Goal: Task Accomplishment & Management: Manage account settings

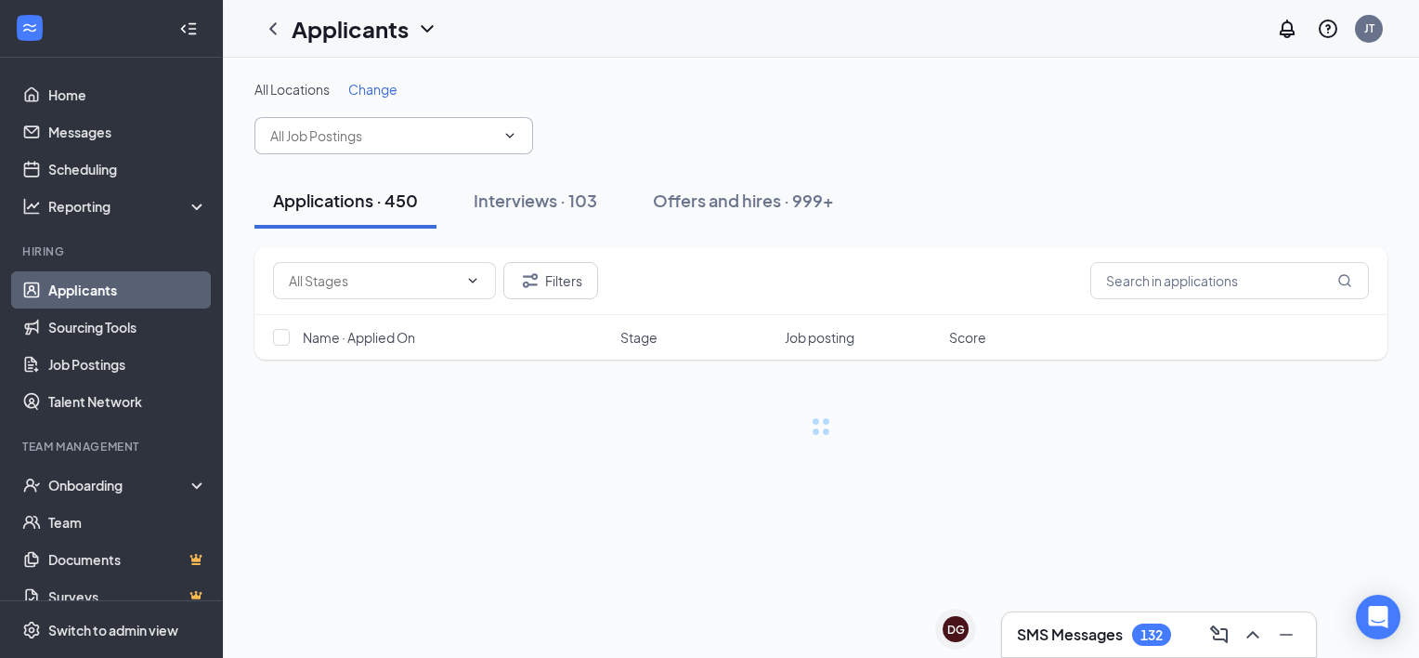
click at [494, 134] on input "text" at bounding box center [382, 135] width 225 height 20
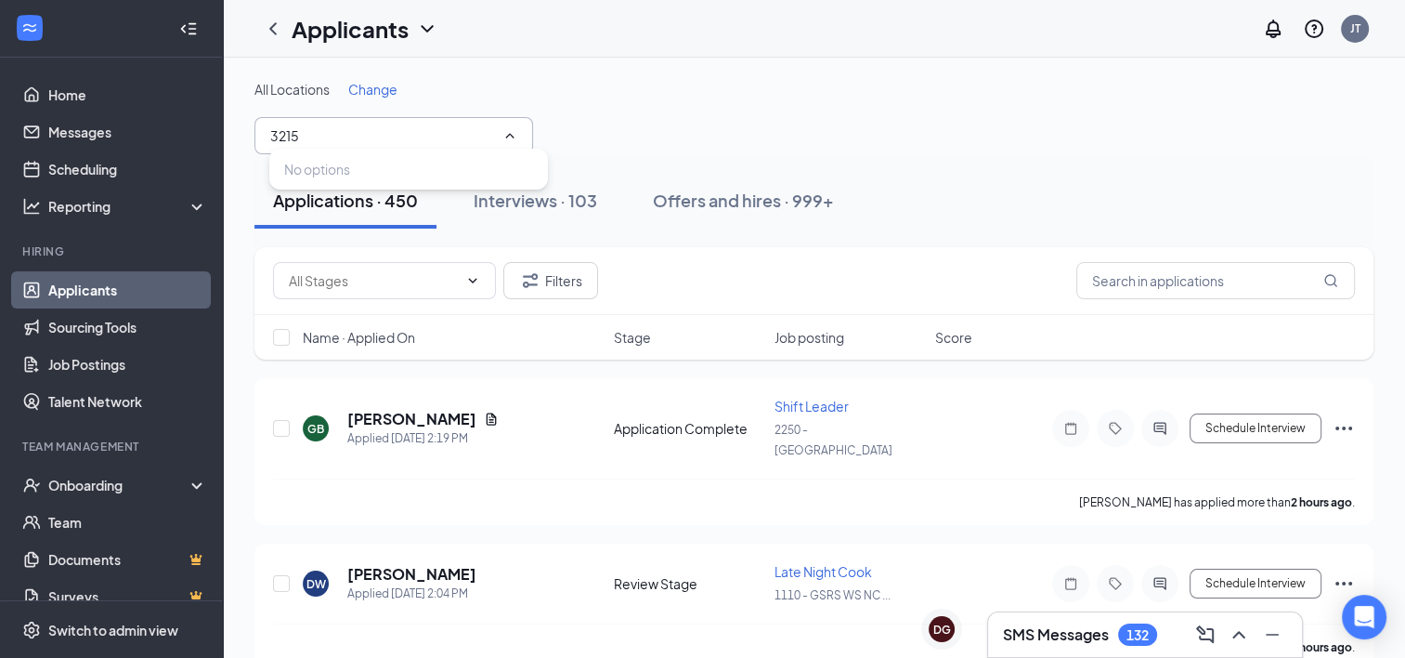
type input "3215"
click at [388, 93] on span "Change" at bounding box center [372, 89] width 49 height 17
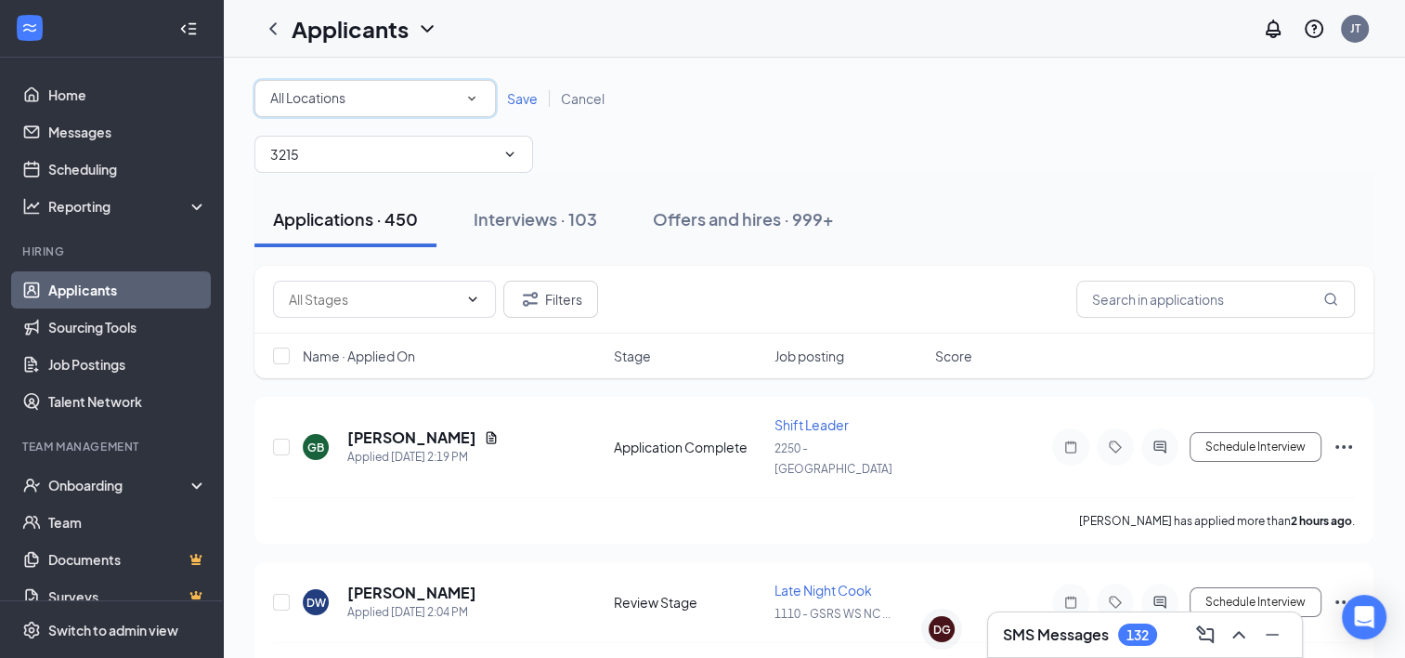
click at [388, 93] on div "All Locations" at bounding box center [375, 98] width 210 height 22
type input "3215"
click at [412, 145] on div "[STREET_ADDRESS][PERSON_NAME]" at bounding box center [375, 150] width 212 height 22
click at [466, 150] on input "3215" at bounding box center [382, 154] width 225 height 20
type input "3"
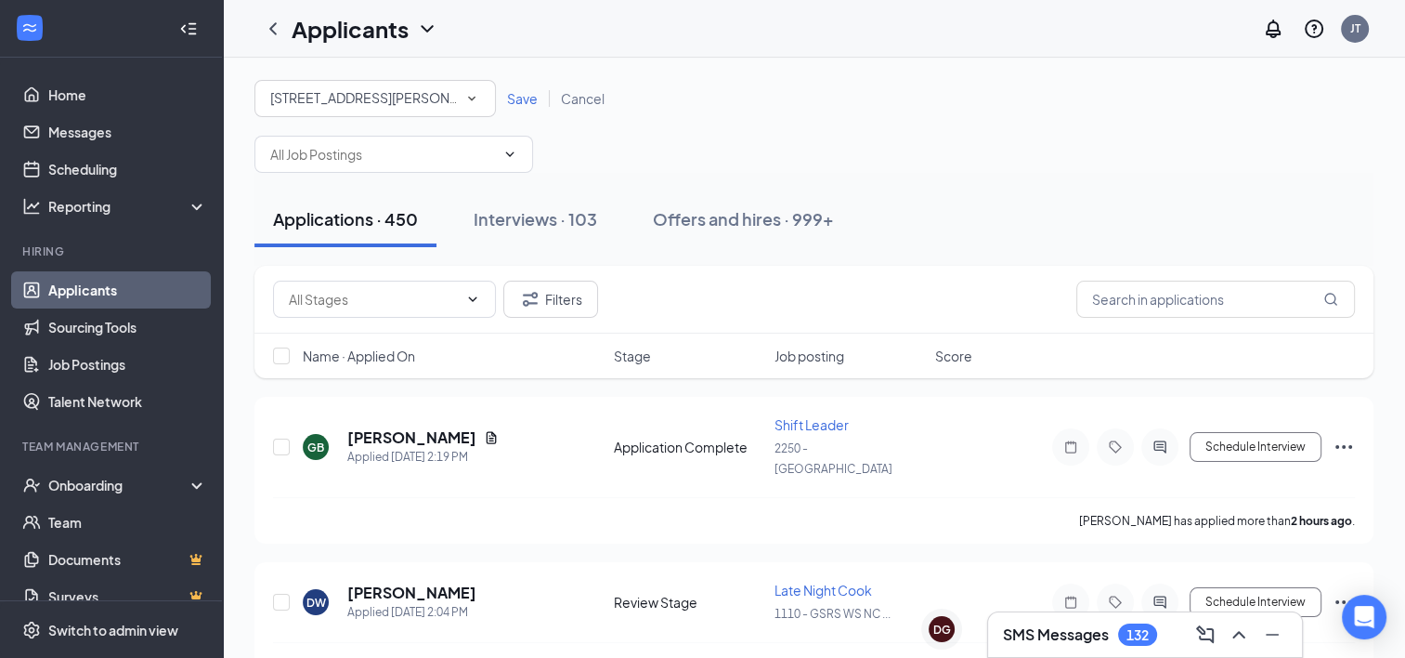
click at [523, 103] on span "Save" at bounding box center [522, 98] width 31 height 17
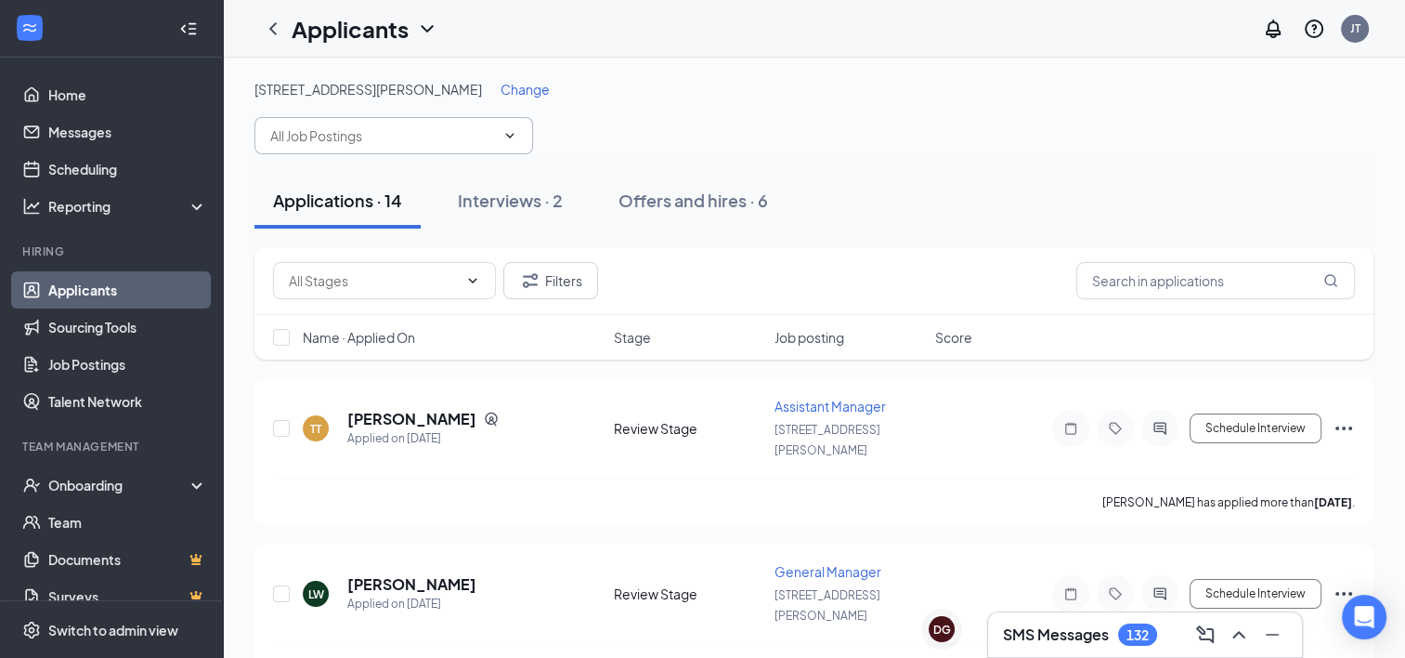
click at [503, 135] on icon "ChevronDown" at bounding box center [509, 135] width 15 height 15
click at [513, 140] on icon "ChevronDown" at bounding box center [509, 135] width 15 height 15
click at [459, 141] on input "text" at bounding box center [382, 135] width 225 height 20
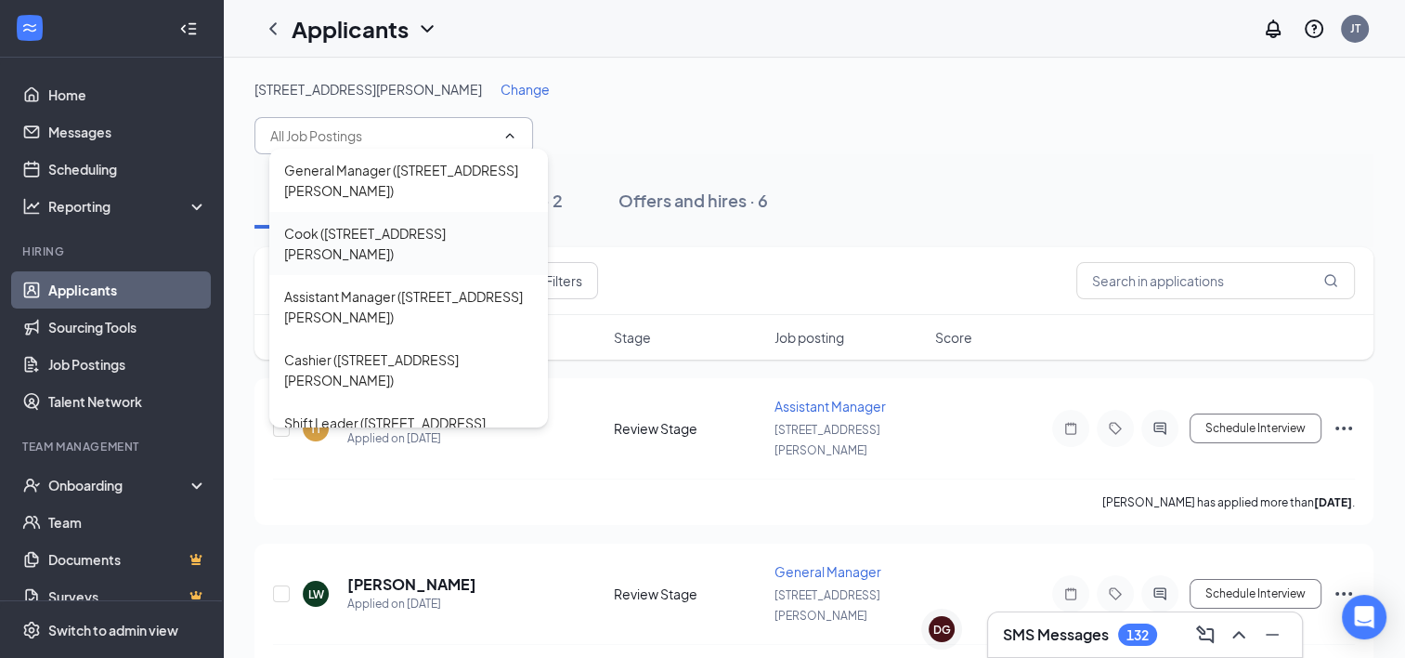
click at [431, 223] on div "Cook ([STREET_ADDRESS][PERSON_NAME])" at bounding box center [408, 243] width 249 height 41
type input "Cook ([STREET_ADDRESS][PERSON_NAME])"
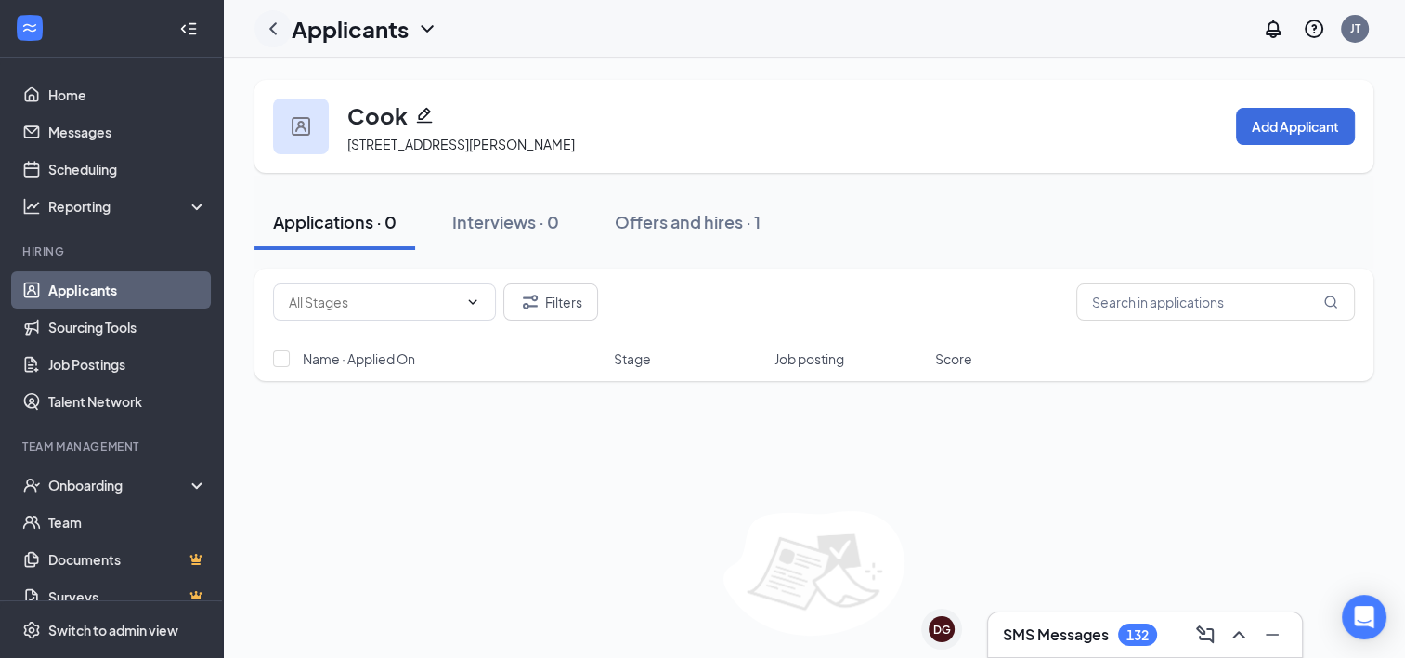
click at [268, 33] on icon "ChevronLeft" at bounding box center [273, 29] width 22 height 22
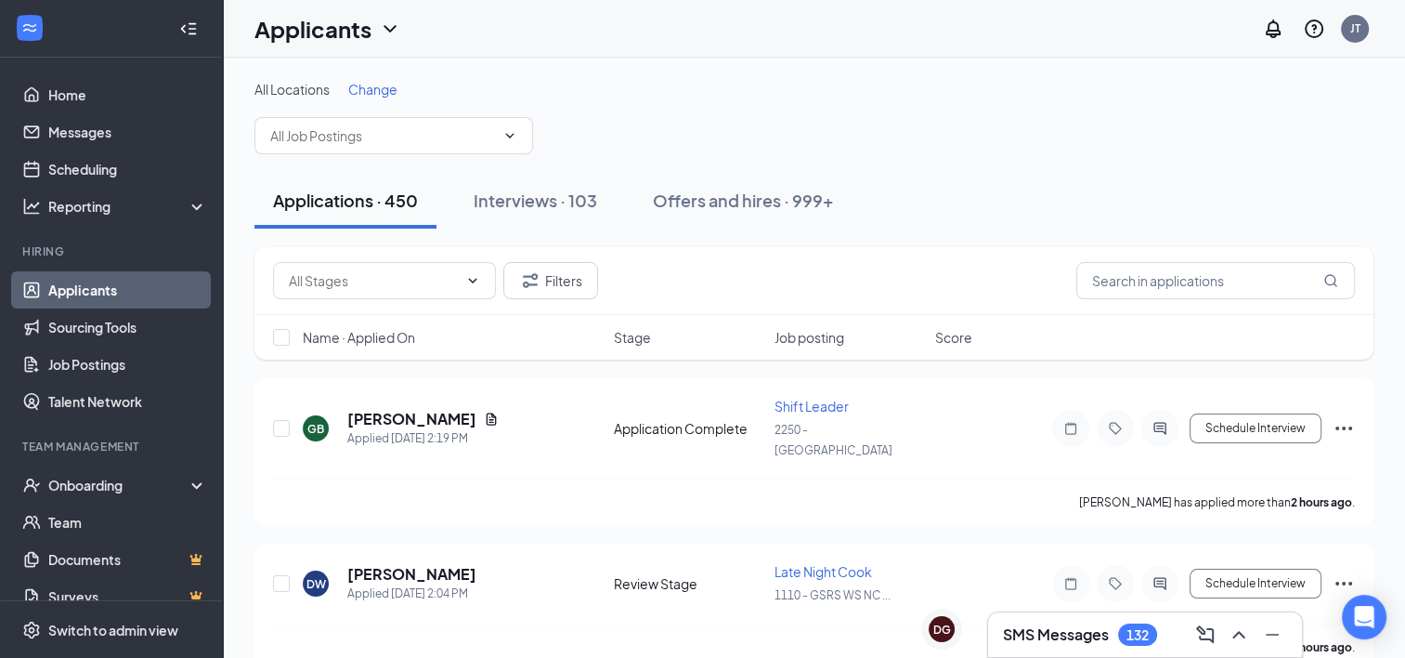
click at [366, 86] on span "Change" at bounding box center [372, 89] width 49 height 17
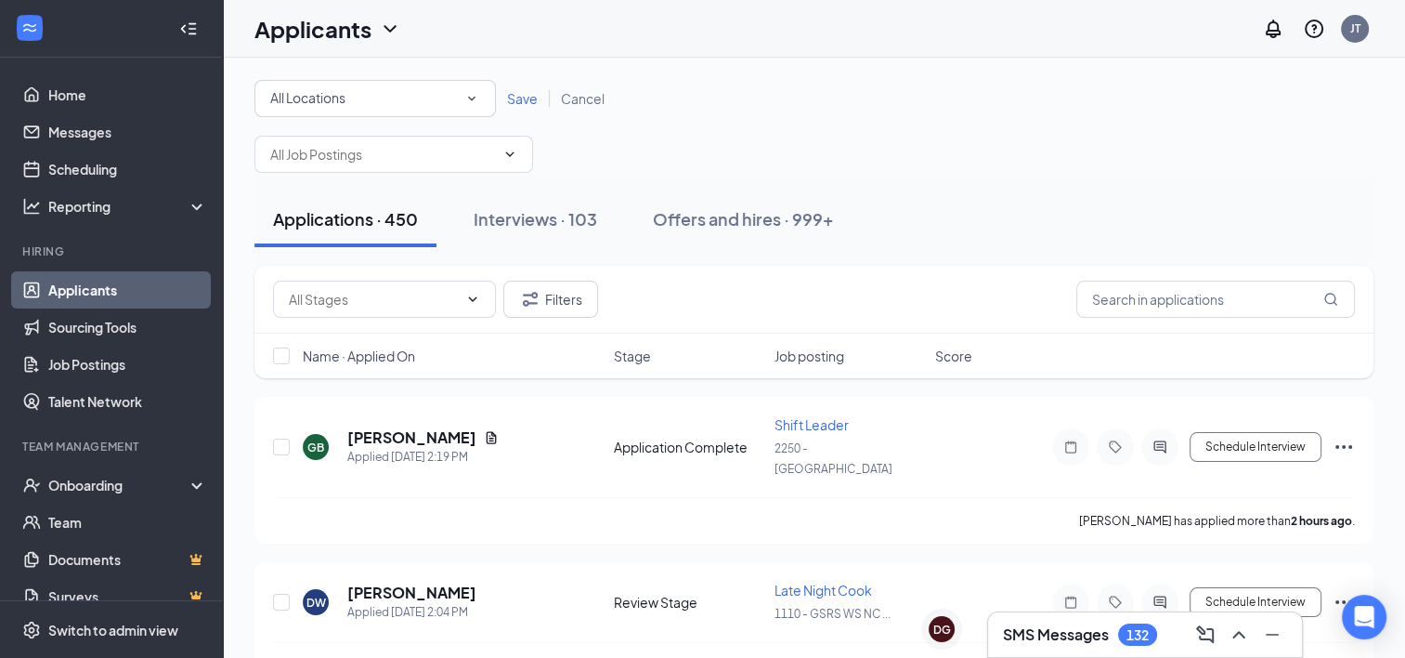
click at [374, 104] on div "All Locations" at bounding box center [375, 98] width 210 height 22
type input "3215"
click at [369, 145] on div "[STREET_ADDRESS][PERSON_NAME]" at bounding box center [375, 150] width 212 height 22
click at [505, 147] on icon "ChevronDown" at bounding box center [509, 154] width 15 height 15
click at [437, 160] on input "text" at bounding box center [382, 154] width 225 height 20
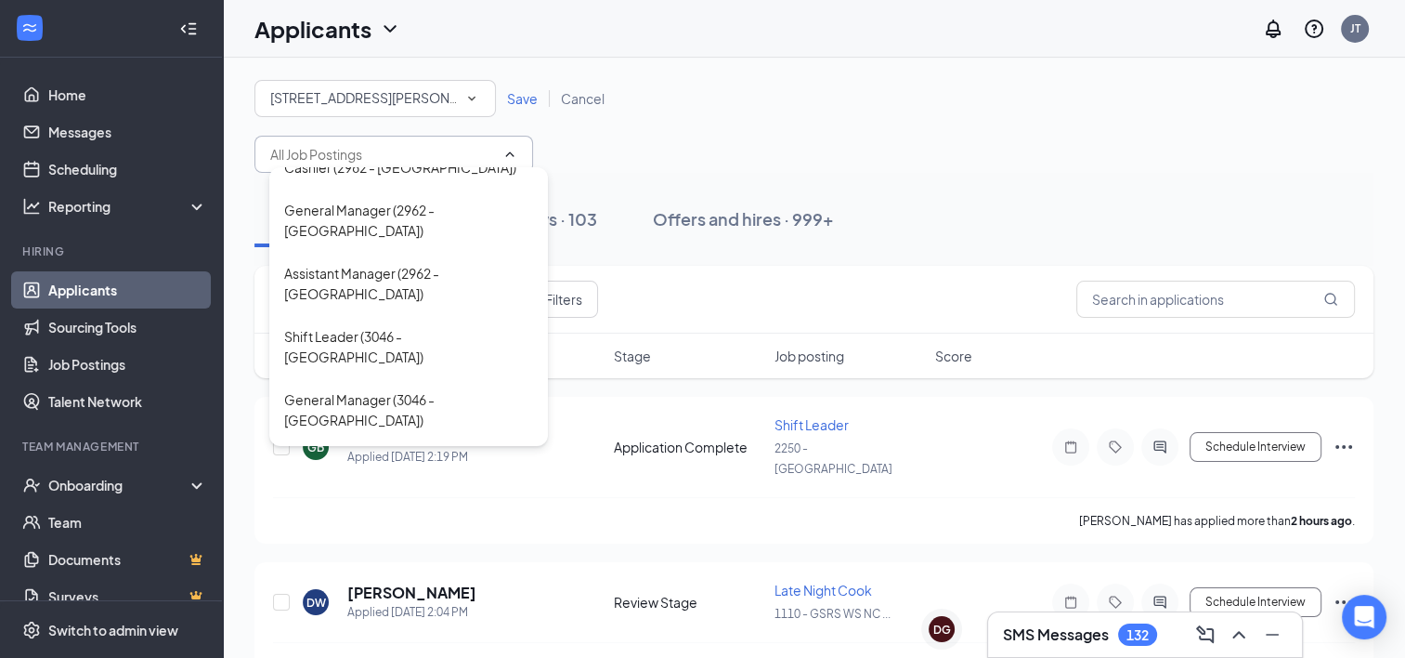
scroll to position [2506, 0]
